Goal: Transaction & Acquisition: Book appointment/travel/reservation

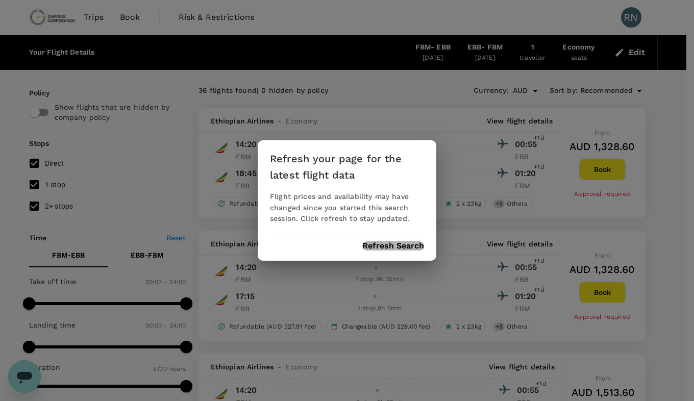
click at [391, 250] on button "Refresh Search" at bounding box center [393, 245] width 62 height 9
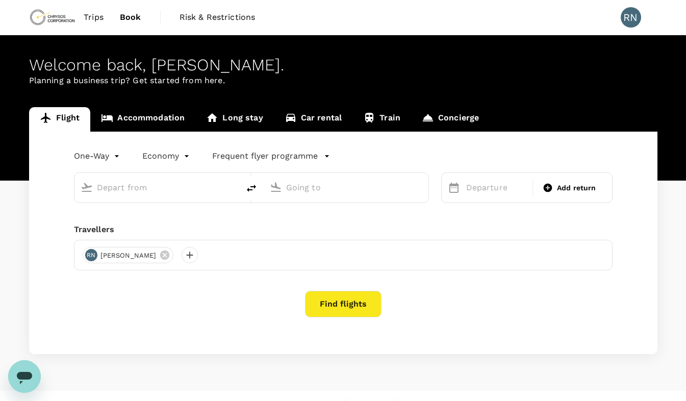
type input "roundtrip"
type input "[GEOGRAPHIC_DATA] (FBM)"
type input "Entebbe Intl (EBB)"
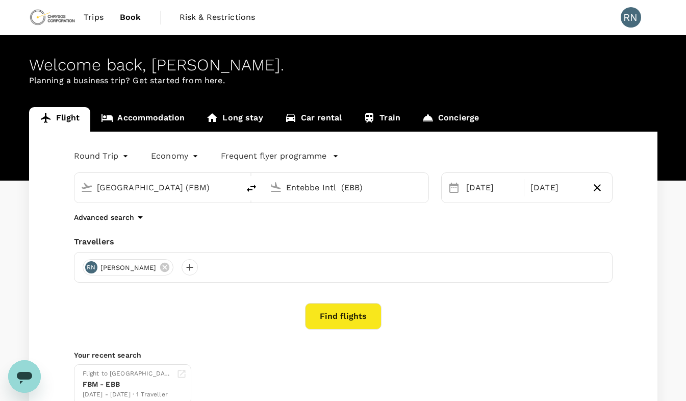
click at [349, 315] on button "Find flights" at bounding box center [343, 316] width 77 height 27
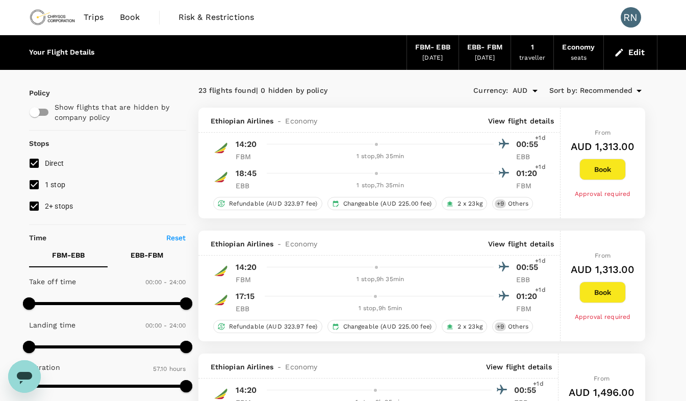
type input "3430"
click at [629, 52] on button "Edit" at bounding box center [630, 52] width 37 height 16
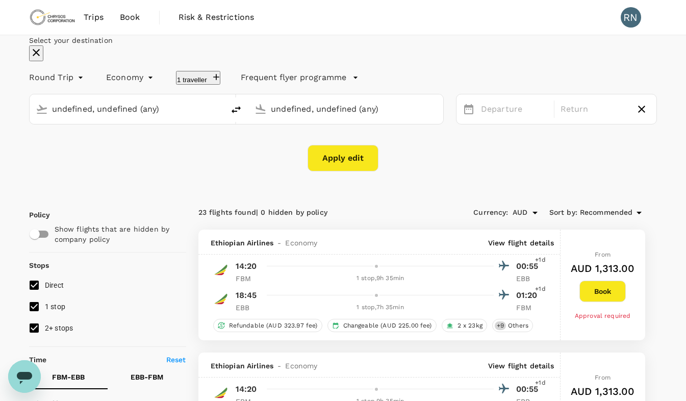
type input "[GEOGRAPHIC_DATA] (FBM)"
type input "Entebbe Intl (EBB)"
click at [561, 119] on div "[DATE]" at bounding box center [593, 109] width 75 height 20
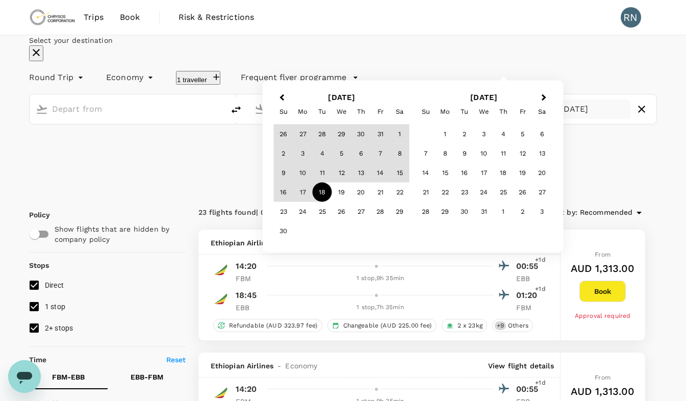
type input "[GEOGRAPHIC_DATA] (FBM)"
type input "Entebbe Intl (EBB)"
click at [313, 202] on div "17" at bounding box center [302, 192] width 19 height 19
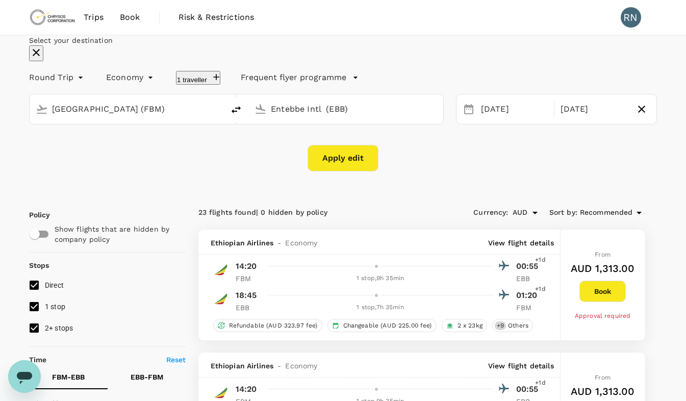
click at [344, 171] on button "Apply edit" at bounding box center [343, 158] width 71 height 27
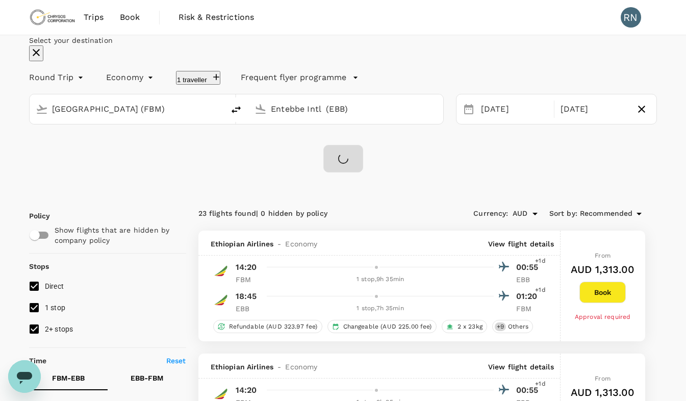
checkbox input "false"
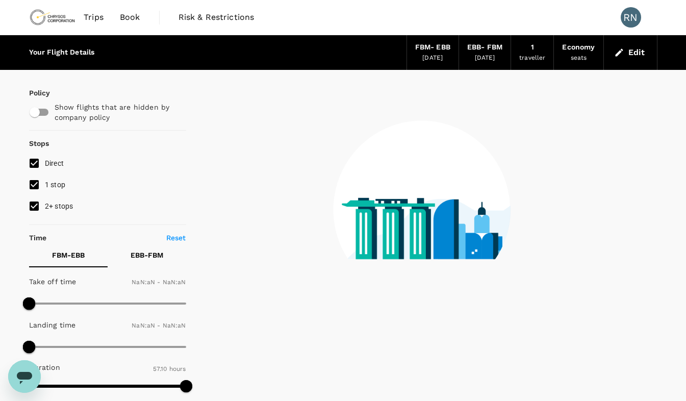
type input "1440"
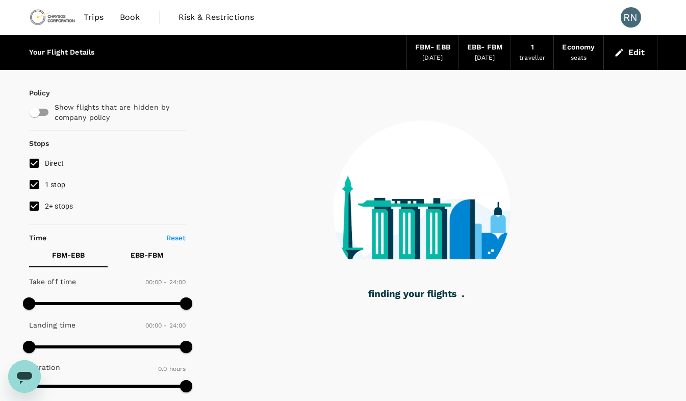
type input "1525"
checkbox input "true"
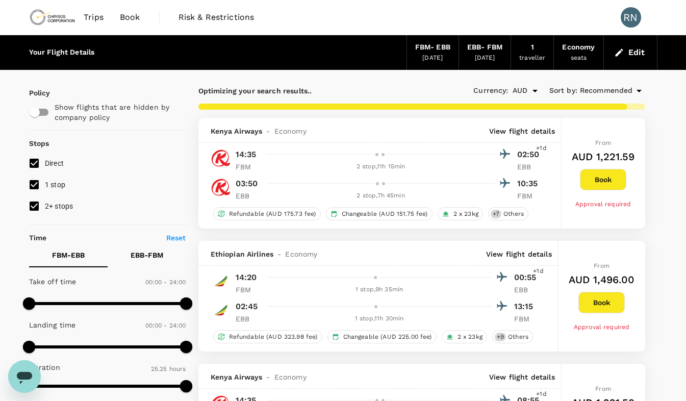
type input "3430"
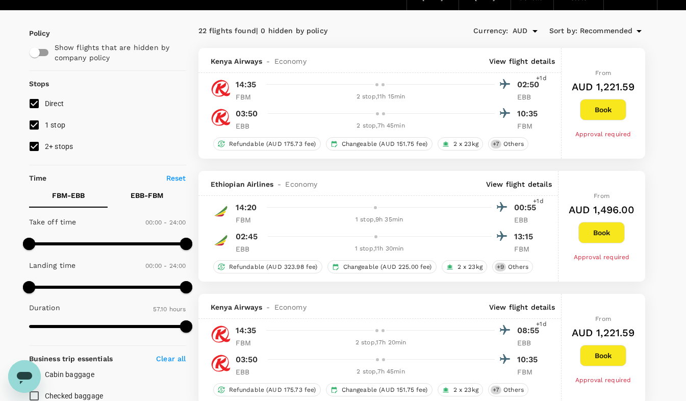
scroll to position [60, 0]
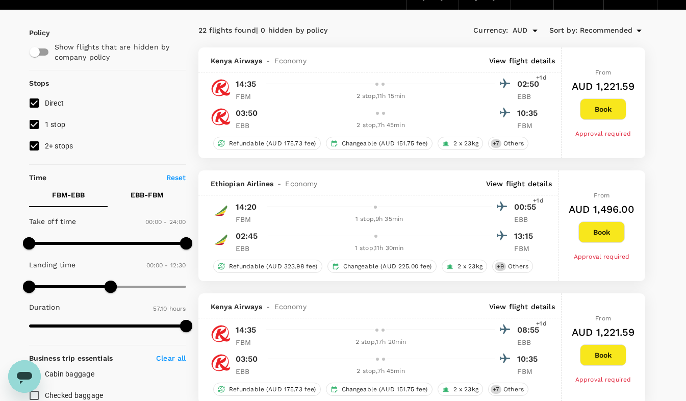
type input "720"
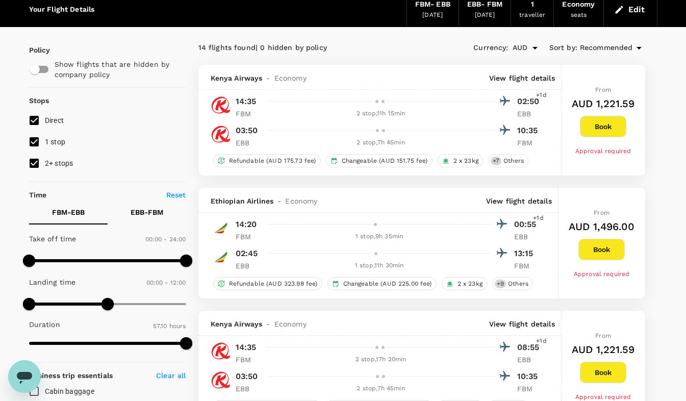
scroll to position [0, 0]
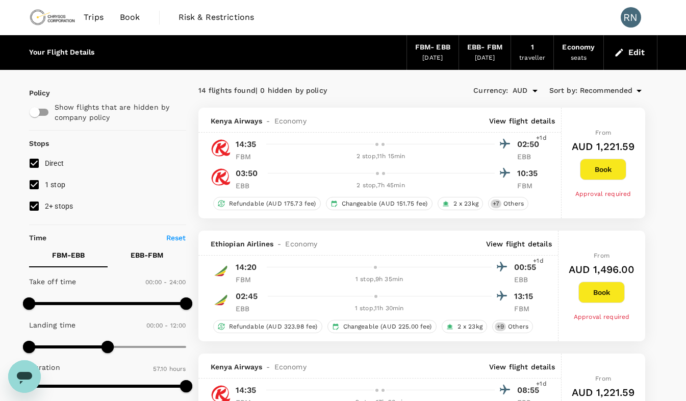
click at [635, 45] on button "Edit" at bounding box center [630, 52] width 37 height 16
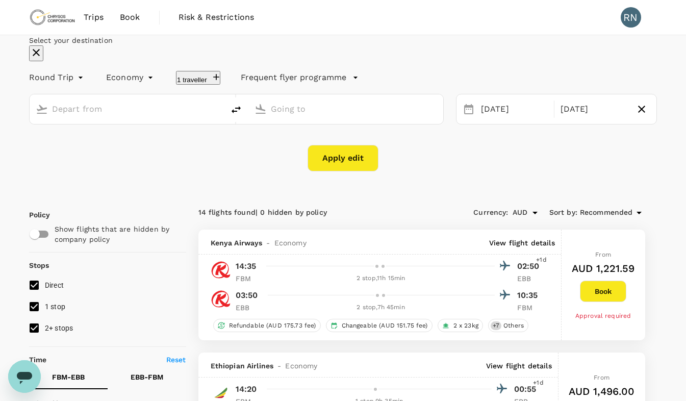
type input "[GEOGRAPHIC_DATA] (FBM)"
type input "Entebbe Intl (EBB)"
click at [556, 119] on div "[DATE]" at bounding box center [593, 109] width 75 height 20
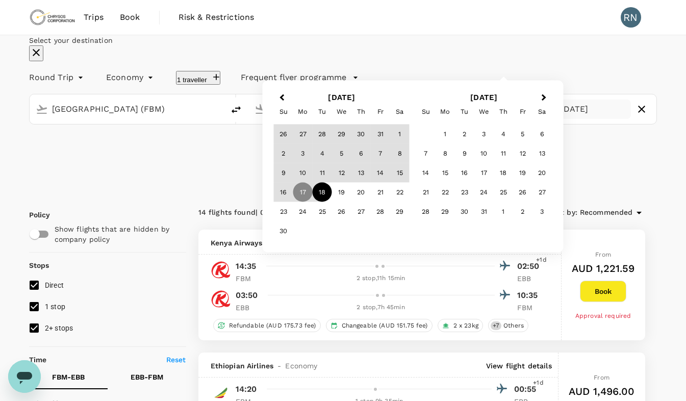
click at [332, 202] on div "18" at bounding box center [322, 192] width 19 height 19
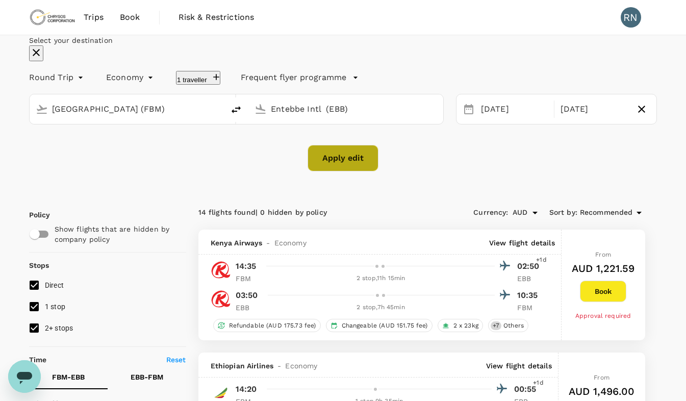
click at [342, 171] on button "Apply edit" at bounding box center [343, 158] width 71 height 27
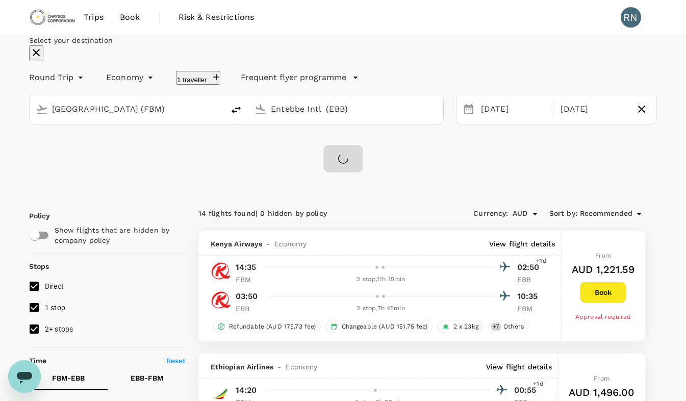
checkbox input "false"
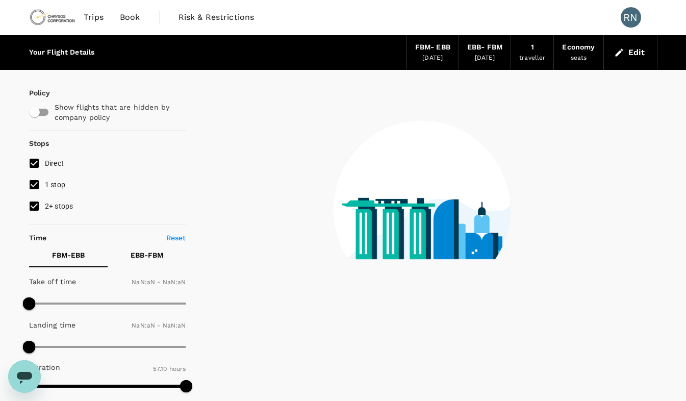
type input "1440"
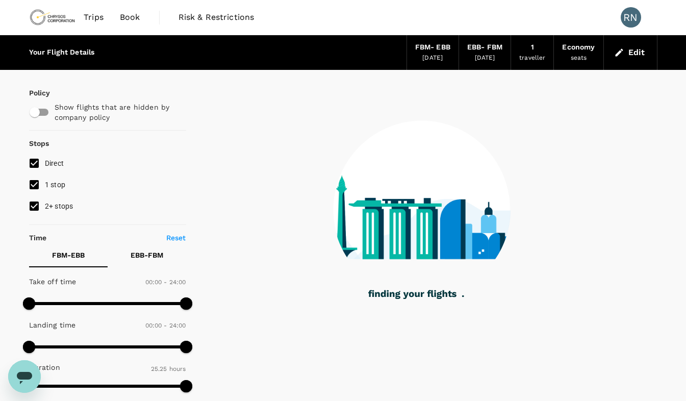
type input "1525"
checkbox input "true"
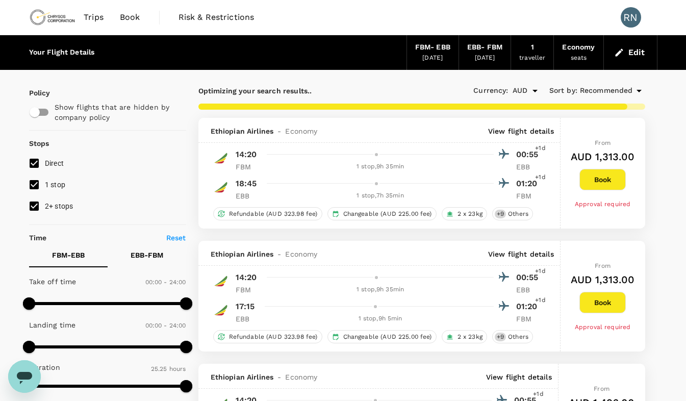
type input "3430"
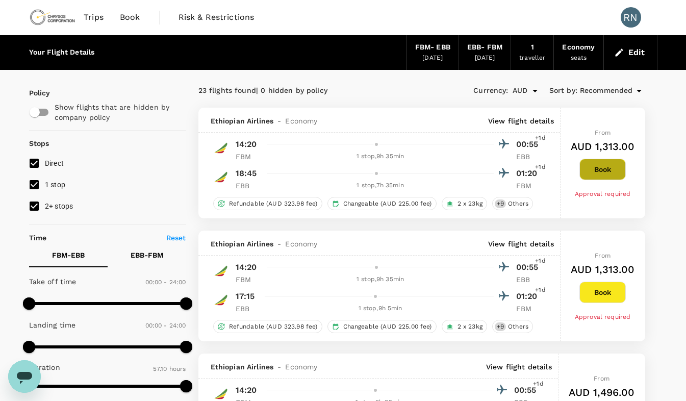
click at [607, 168] on button "Book" at bounding box center [602, 169] width 46 height 21
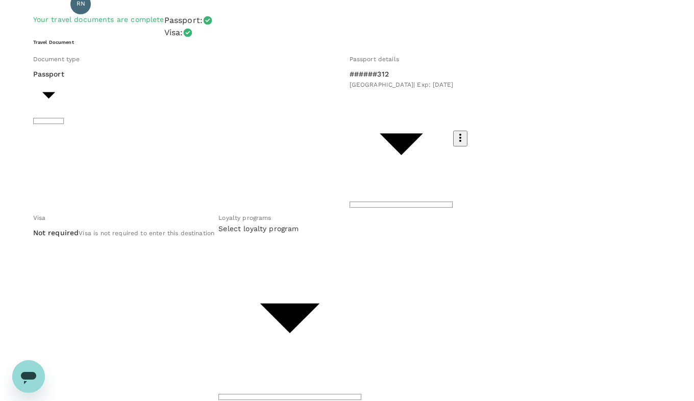
scroll to position [58, 0]
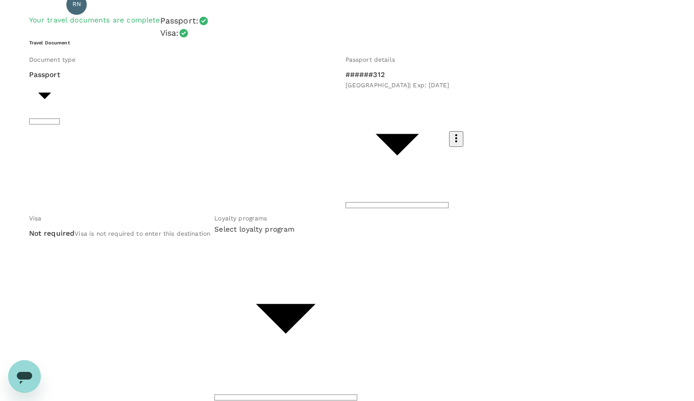
type input "9c4289b1-14a3-4119-8736-521306e5ca8f"
type textarea "Operation/Maintenance/Max16/Max29"
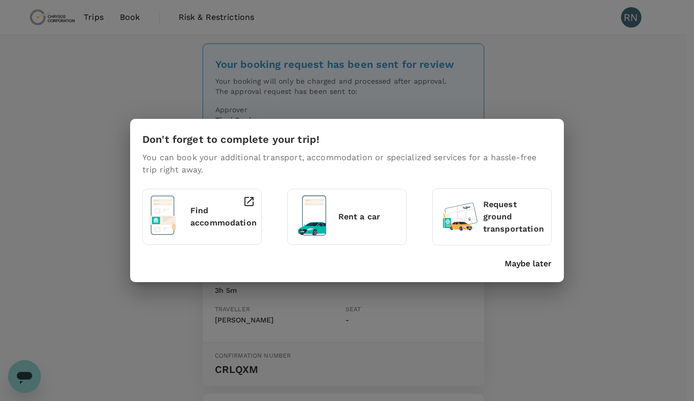
click at [605, 159] on div "Don't forget to complete your trip! You can book your additional transport, acc…" at bounding box center [347, 200] width 694 height 401
click at [523, 265] on p "Maybe later" at bounding box center [527, 264] width 47 height 12
